Goal: Task Accomplishment & Management: Use online tool/utility

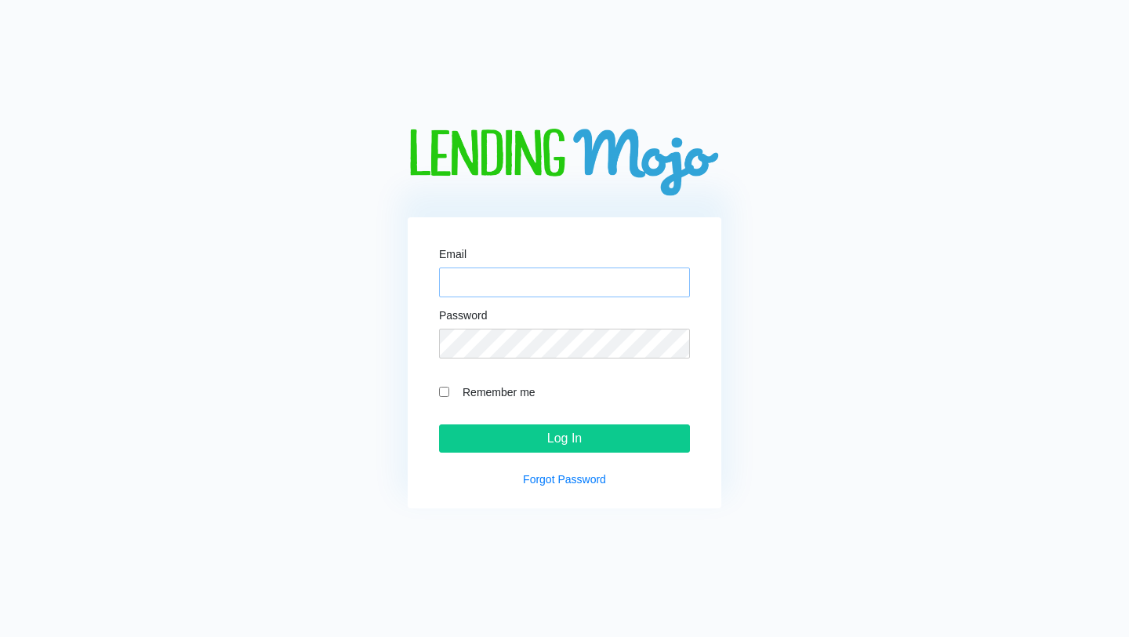
click at [505, 275] on input "Email" at bounding box center [564, 282] width 251 height 30
type input "[PERSON_NAME][EMAIL_ADDRESS][DOMAIN_NAME]"
click at [439, 424] on input "Log In" at bounding box center [564, 438] width 251 height 28
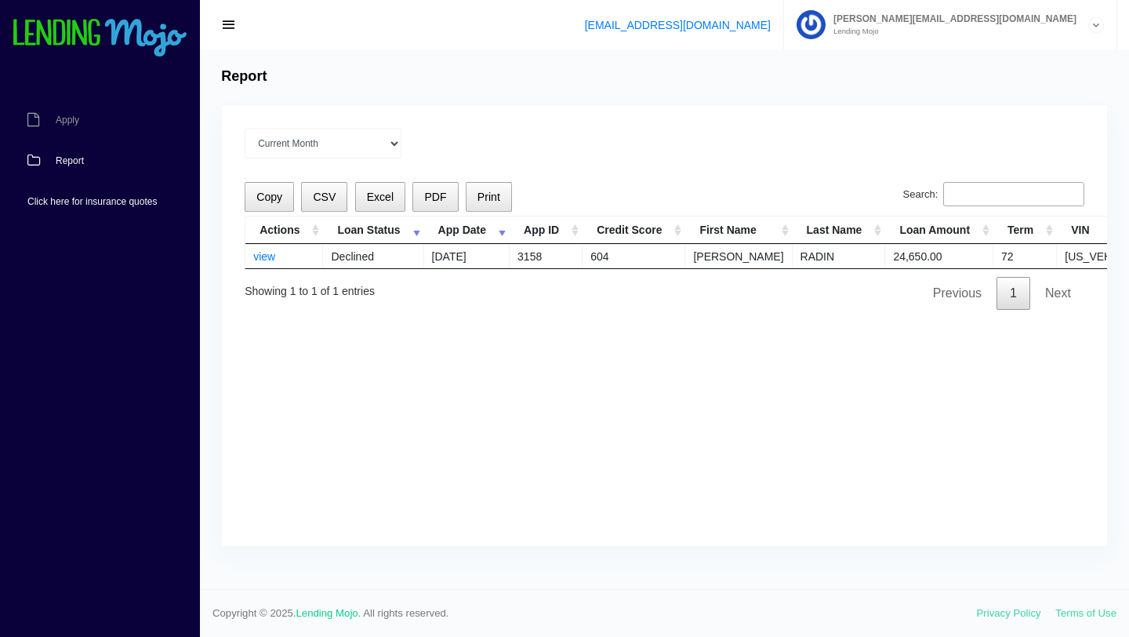
click at [119, 209] on link "Click here for insurance quotes" at bounding box center [92, 201] width 184 height 41
